Goal: Task Accomplishment & Management: Use online tool/utility

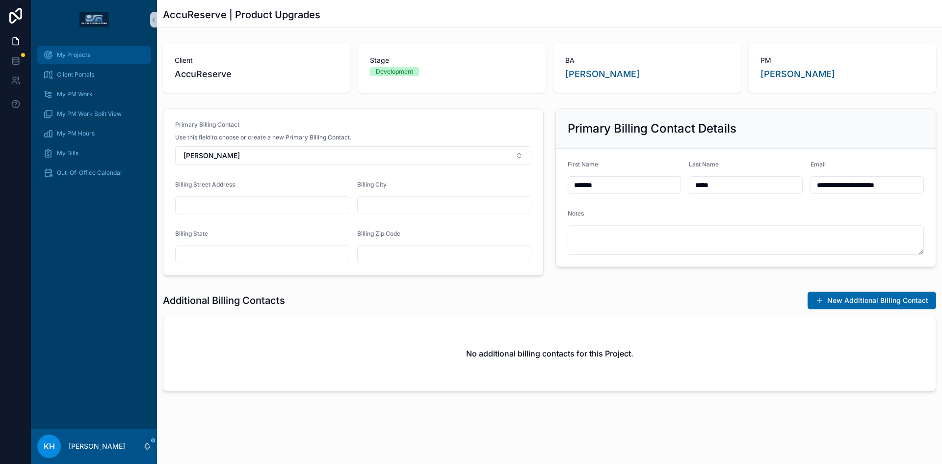
click at [74, 56] on span "My Projects" at bounding box center [73, 55] width 33 height 8
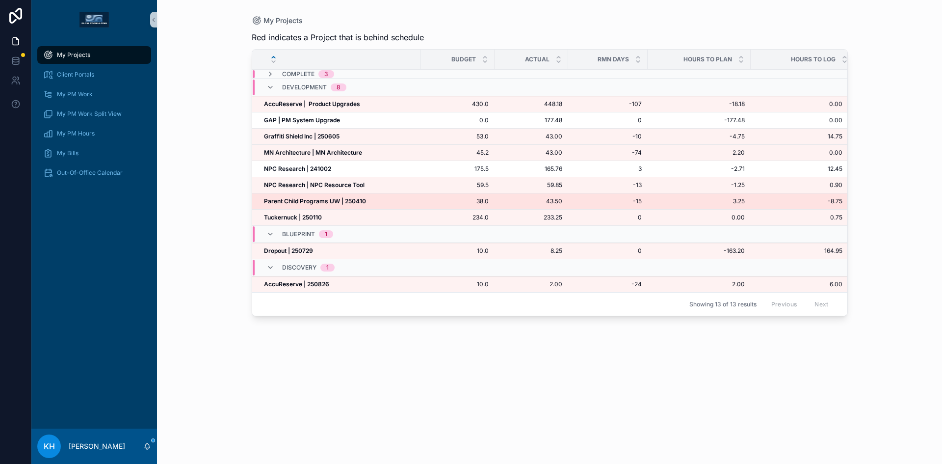
click at [305, 202] on strong "Parent Child Programs UW | 250410" at bounding box center [315, 200] width 102 height 7
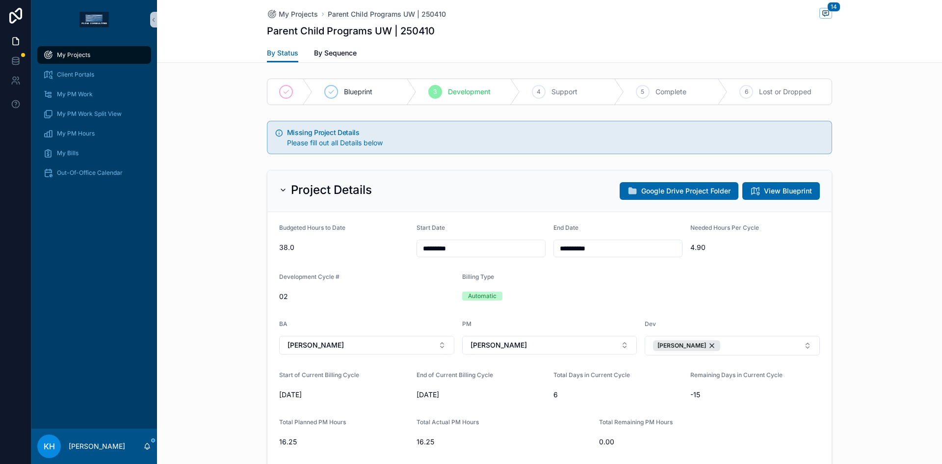
click at [825, 14] on icon "scrollable content" at bounding box center [826, 14] width 2 height 0
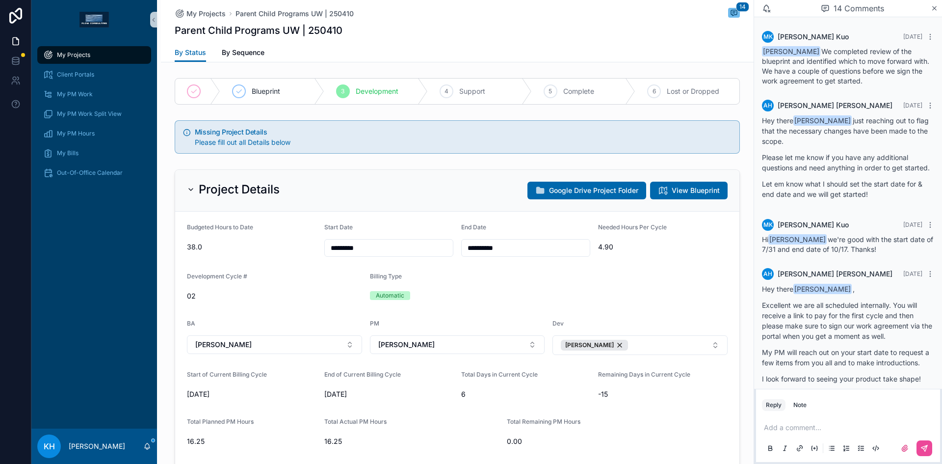
scroll to position [856, 0]
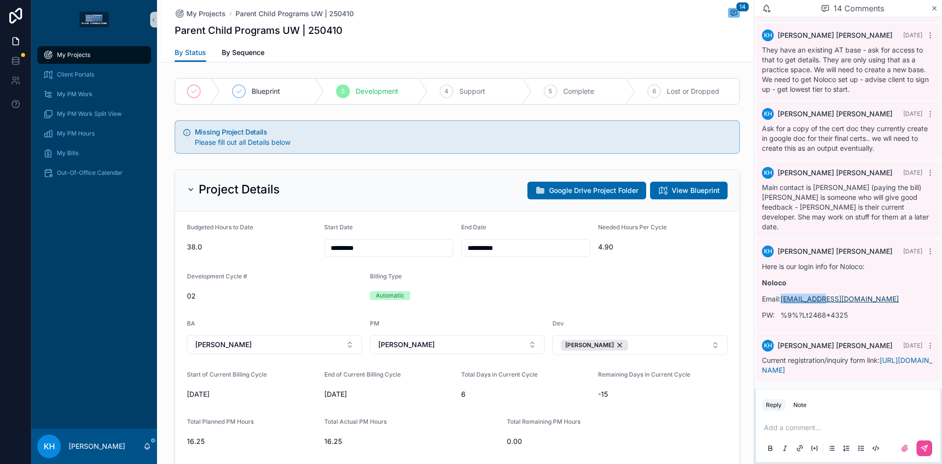
drag, startPoint x: 830, startPoint y: 287, endPoint x: 784, endPoint y: 291, distance: 46.8
click at [784, 293] on p "Email: [EMAIL_ADDRESS][DOMAIN_NAME]" at bounding box center [848, 298] width 172 height 10
copy link "[EMAIL_ADDRESS][DOMAIN_NAME]"
drag, startPoint x: 847, startPoint y: 304, endPoint x: 782, endPoint y: 308, distance: 64.4
click at [782, 310] on p "PW: %9%?Lt2468*4325" at bounding box center [848, 315] width 172 height 10
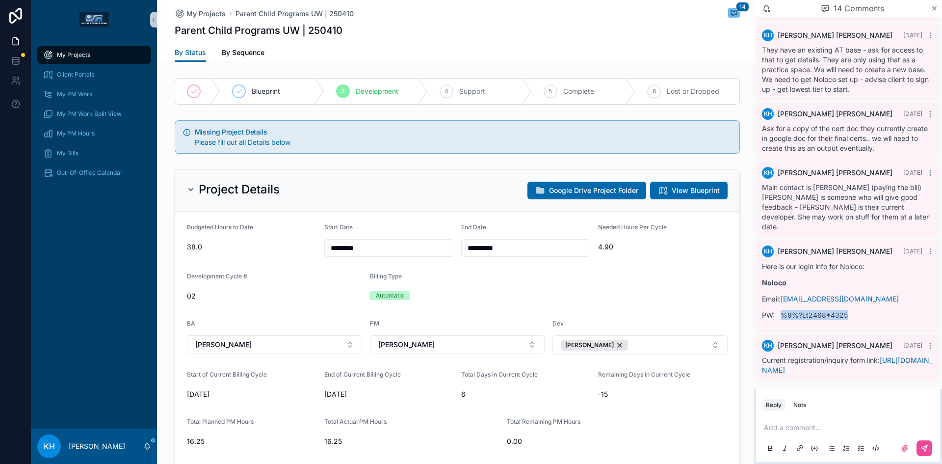
copy p "%9%?Lt2468*4325"
click at [74, 55] on span "My Projects" at bounding box center [73, 55] width 33 height 8
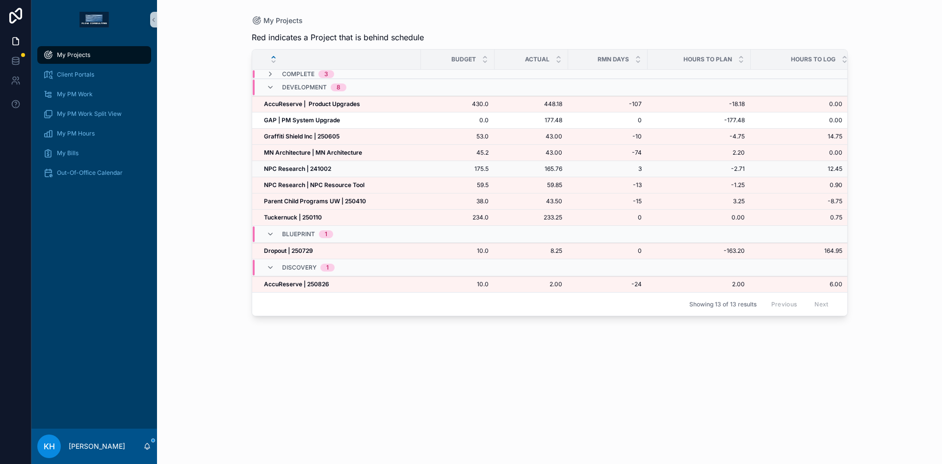
click at [279, 170] on strong "NPC Research | 241002" at bounding box center [297, 168] width 67 height 7
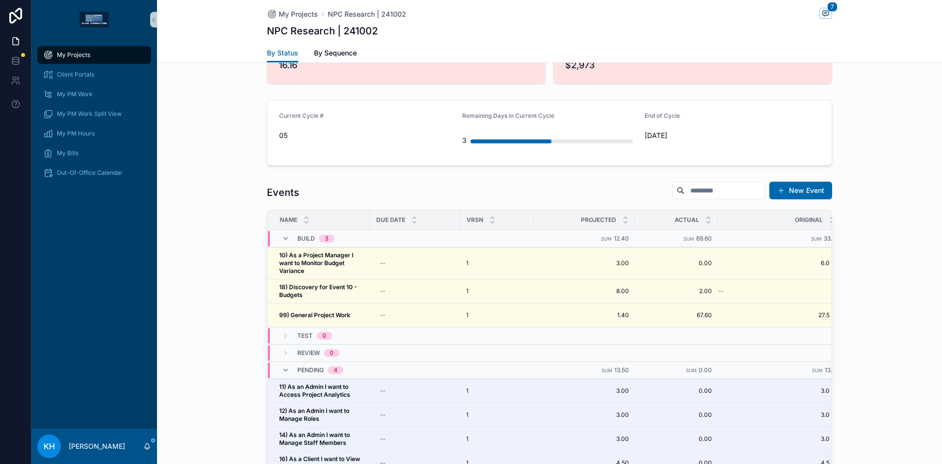
scroll to position [893, 0]
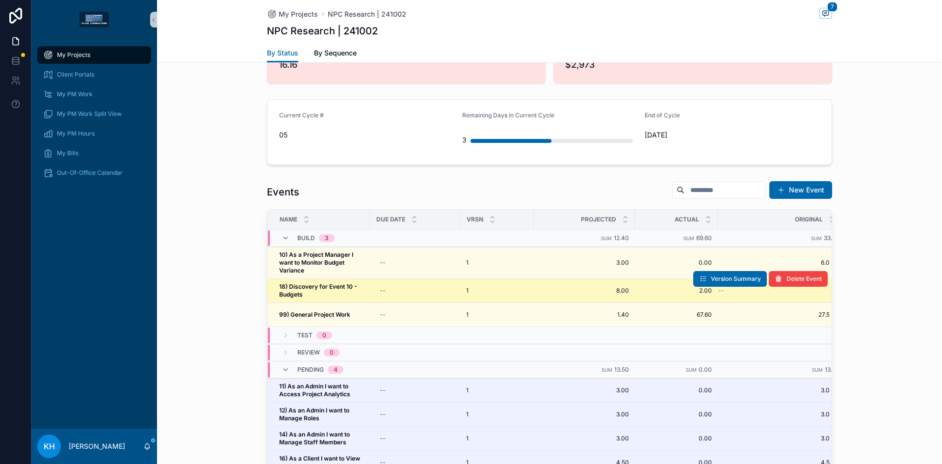
click at [329, 283] on strong "18) Discovery for Event 10 - Budgets" at bounding box center [319, 290] width 80 height 15
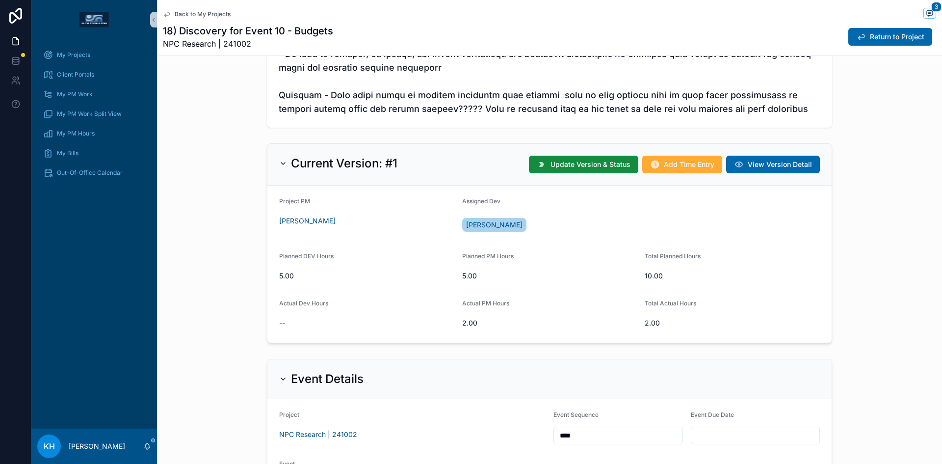
scroll to position [625, 0]
click at [670, 168] on span "Add Time Entry" at bounding box center [689, 164] width 51 height 10
